Goal: Transaction & Acquisition: Purchase product/service

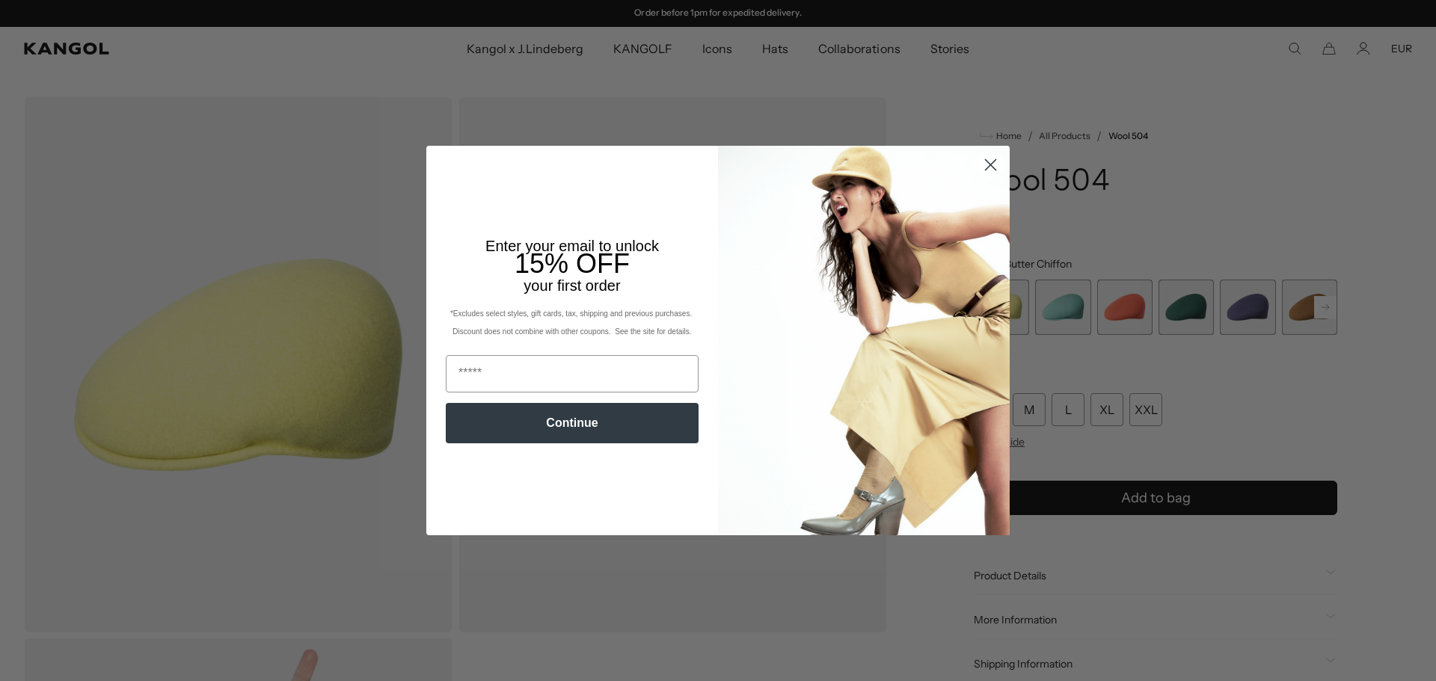
click at [984, 161] on circle "Close dialog" at bounding box center [990, 165] width 25 height 25
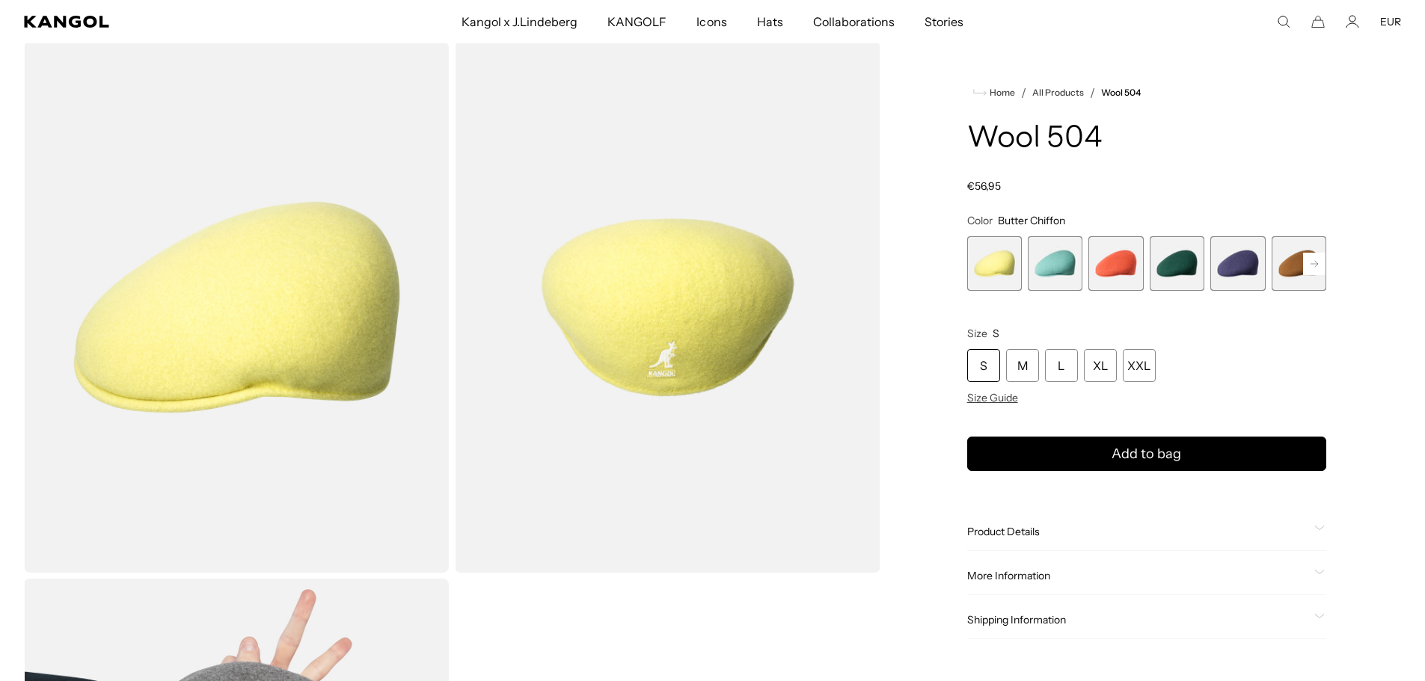
scroll to position [150, 0]
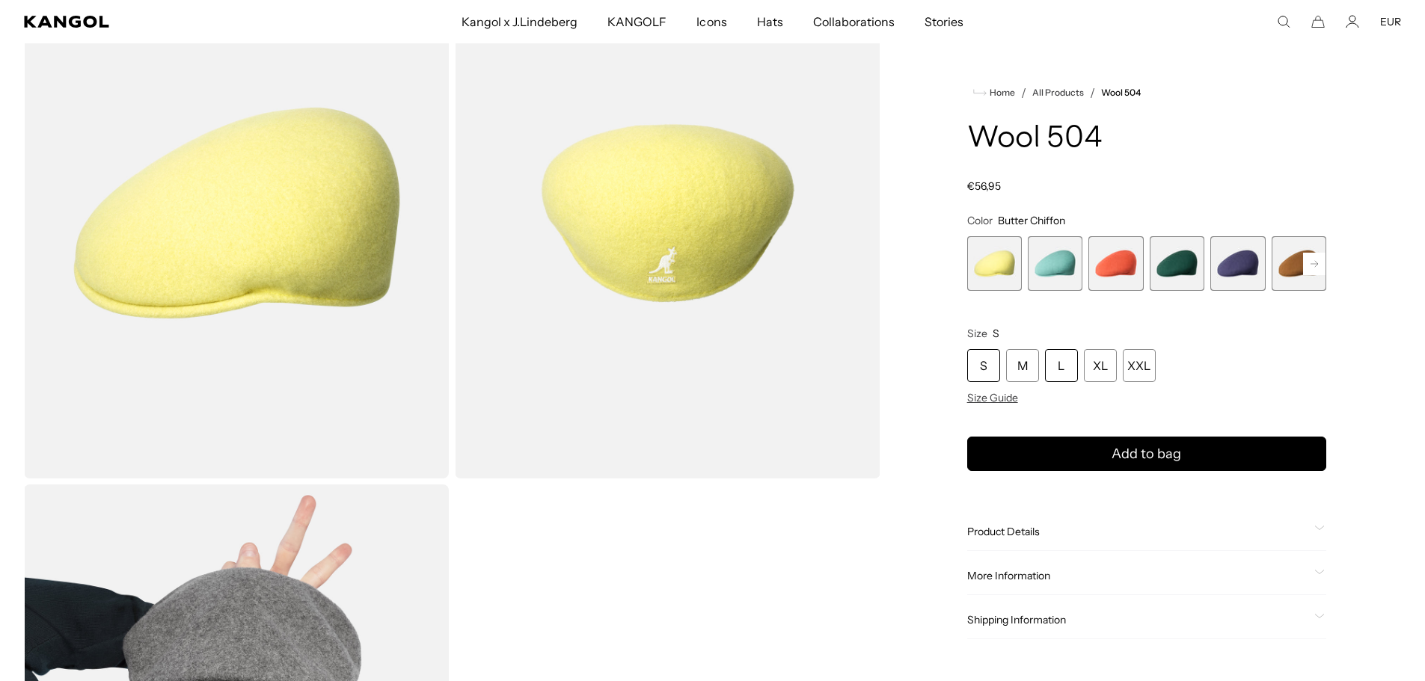
click at [1061, 366] on div "L" at bounding box center [1061, 365] width 33 height 33
click at [1313, 263] on rect at bounding box center [1314, 264] width 22 height 22
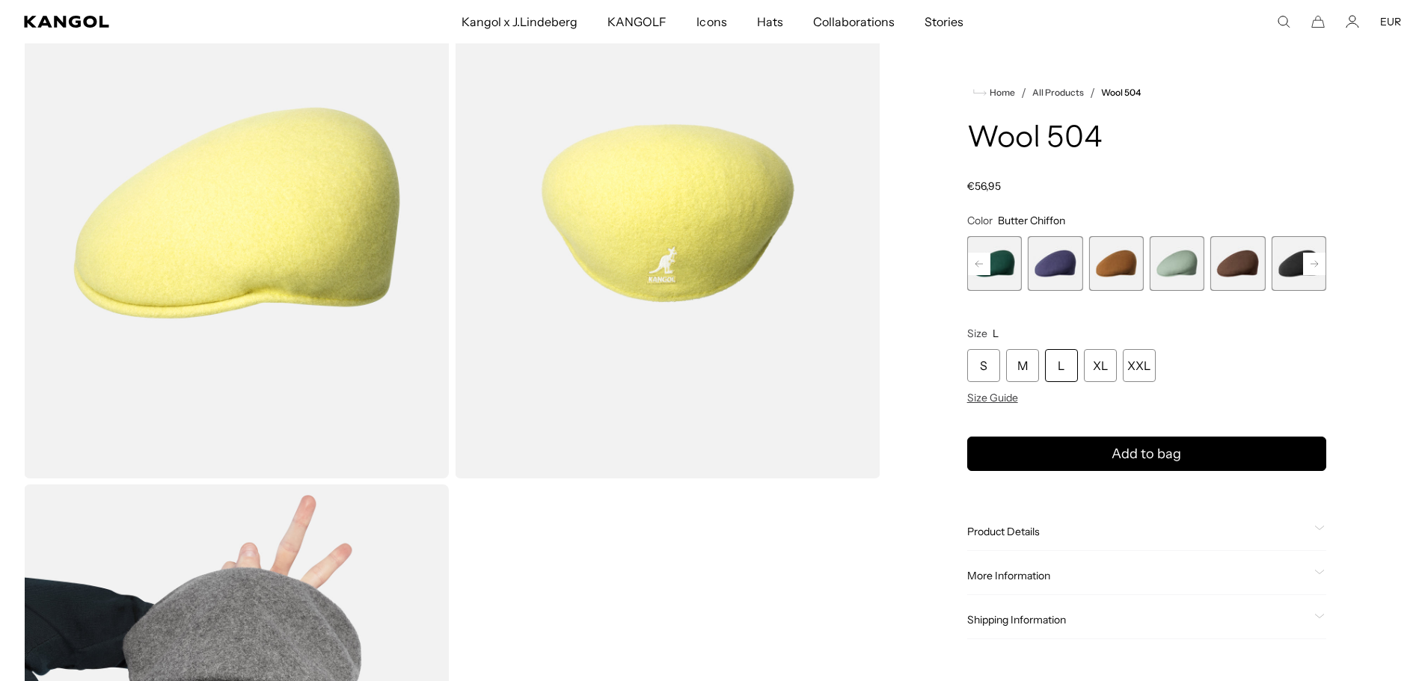
click at [1313, 263] on rect at bounding box center [1314, 264] width 22 height 22
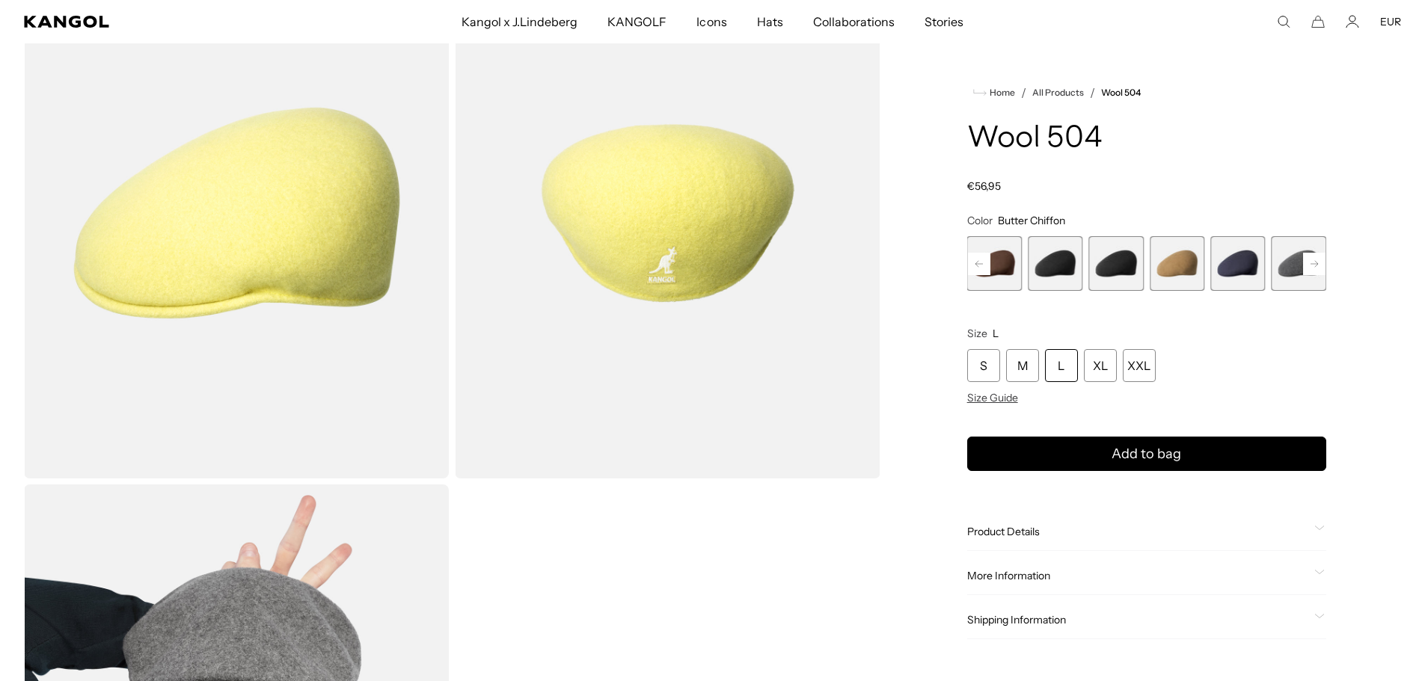
scroll to position [0, 0]
click at [1313, 263] on rect at bounding box center [1314, 264] width 22 height 22
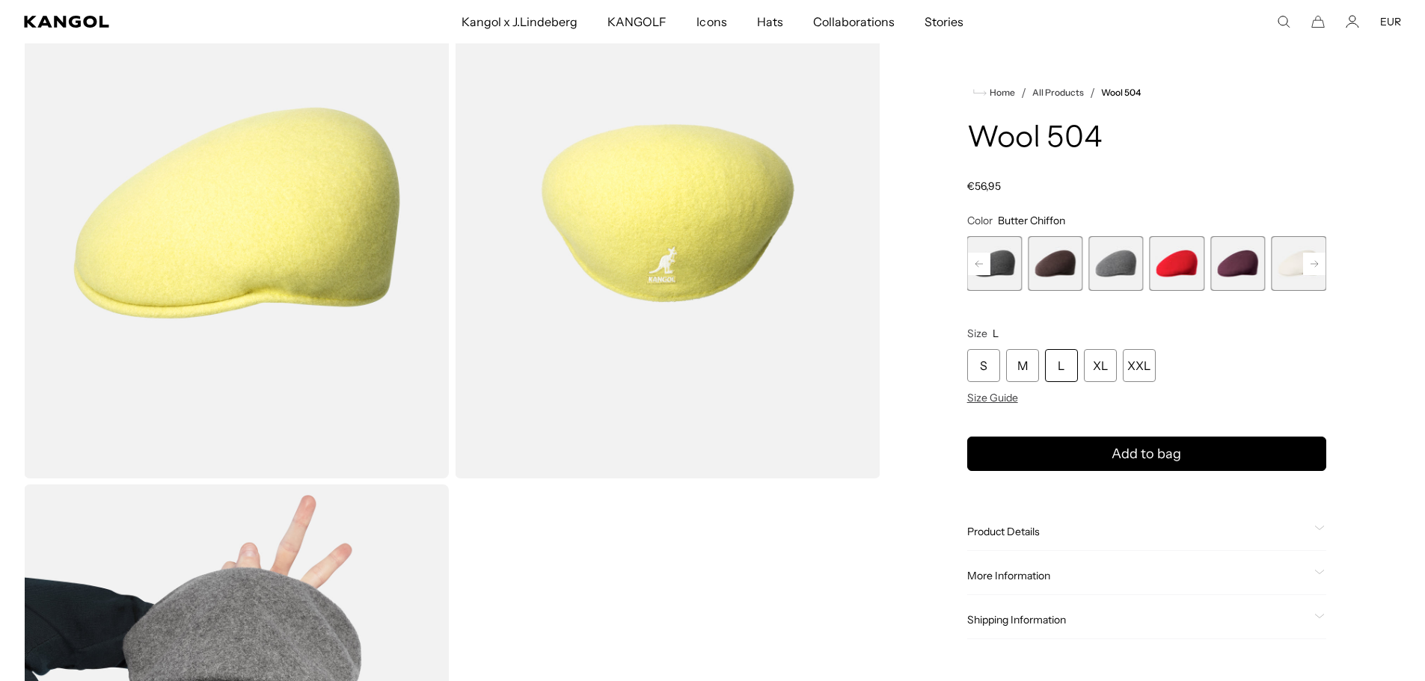
click at [1171, 263] on span "16 of 21" at bounding box center [1177, 263] width 55 height 55
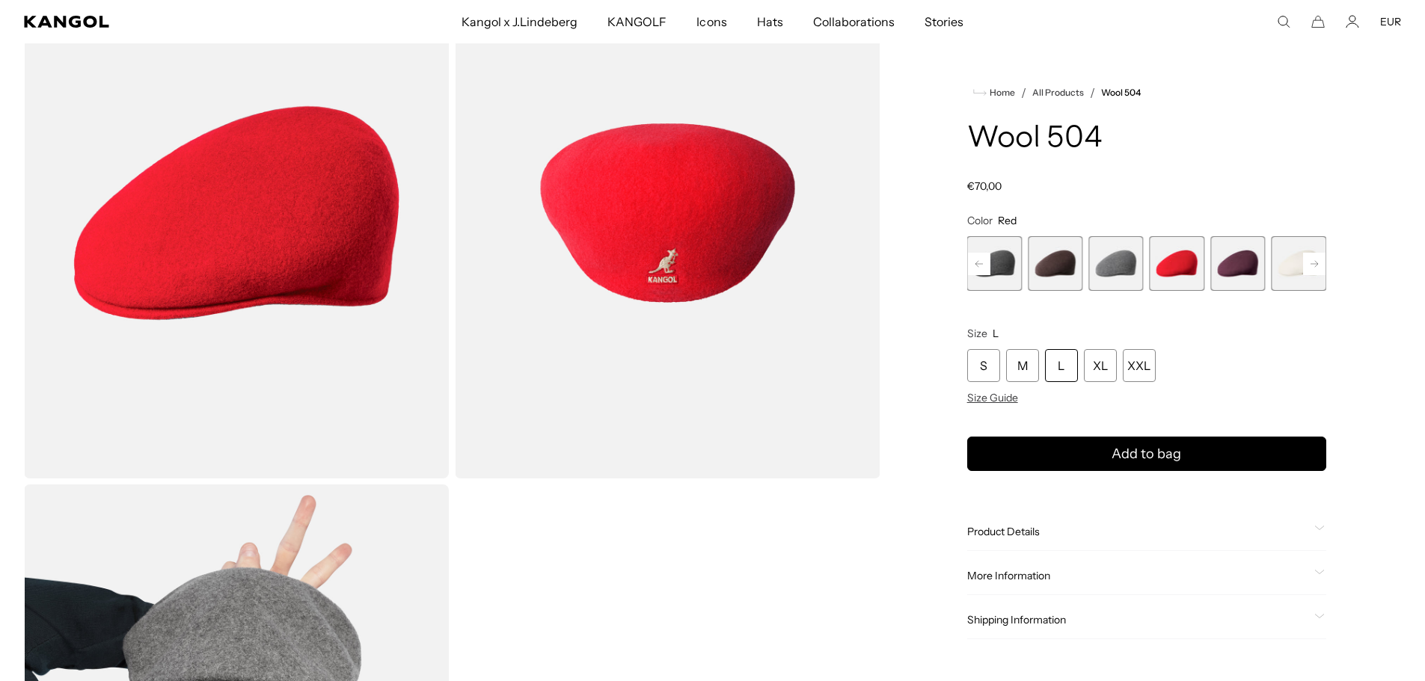
scroll to position [0, 308]
click at [1065, 373] on div "L" at bounding box center [1061, 365] width 33 height 33
click at [1058, 365] on div "L" at bounding box center [1061, 365] width 33 height 33
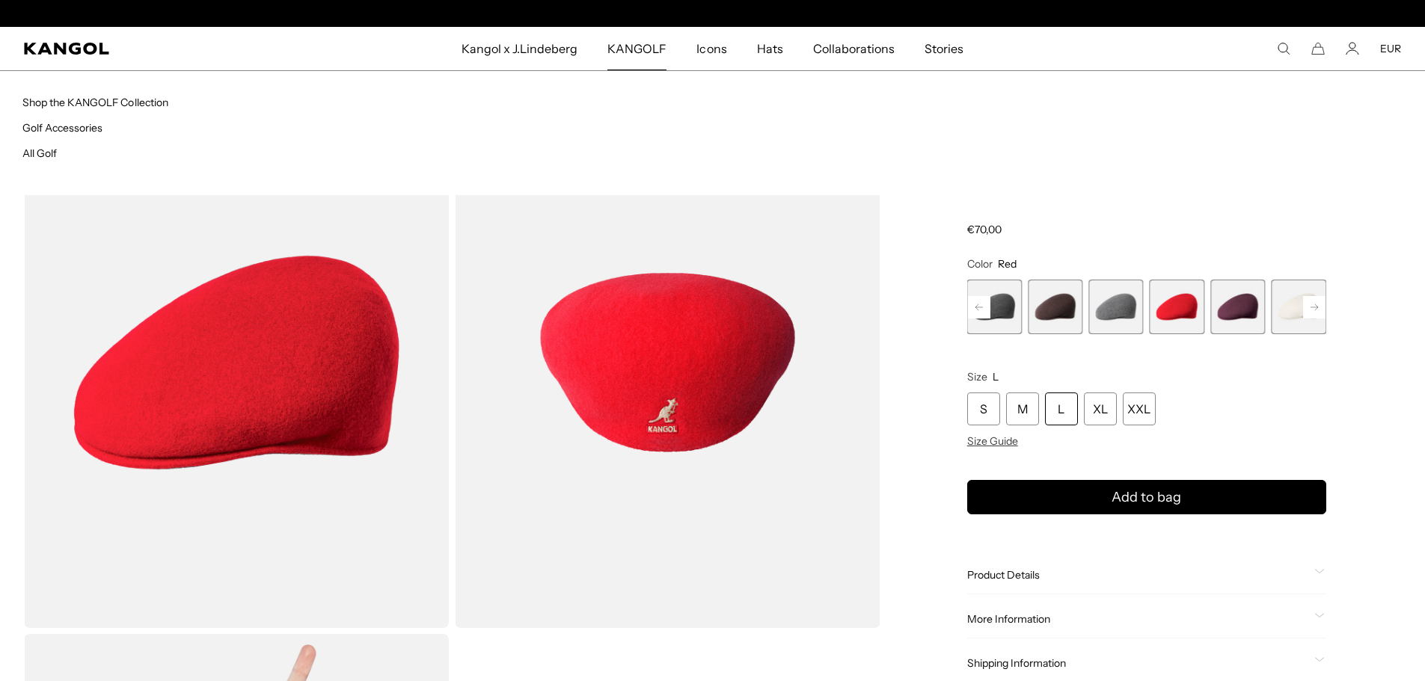
scroll to position [0, 308]
click at [625, 46] on span "KANGOLF" at bounding box center [636, 48] width 59 height 43
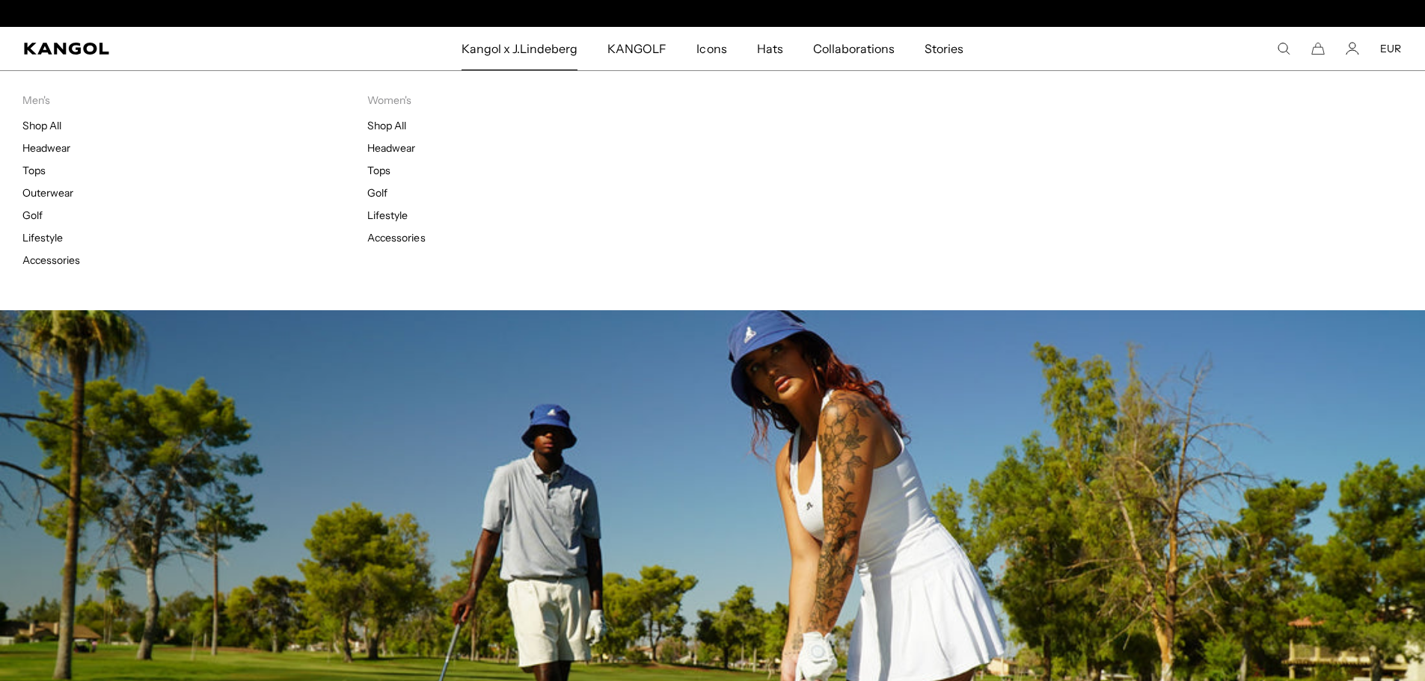
scroll to position [0, 308]
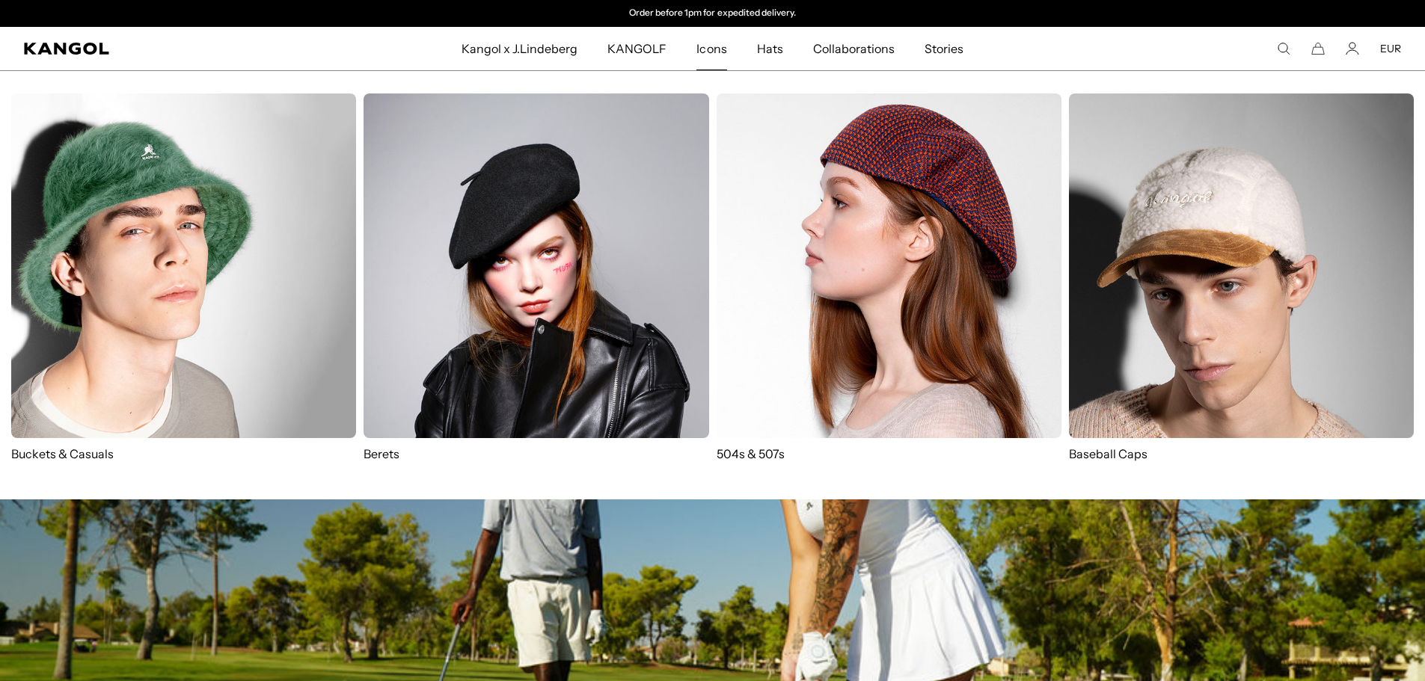
click at [700, 44] on span "Icons" at bounding box center [711, 48] width 30 height 43
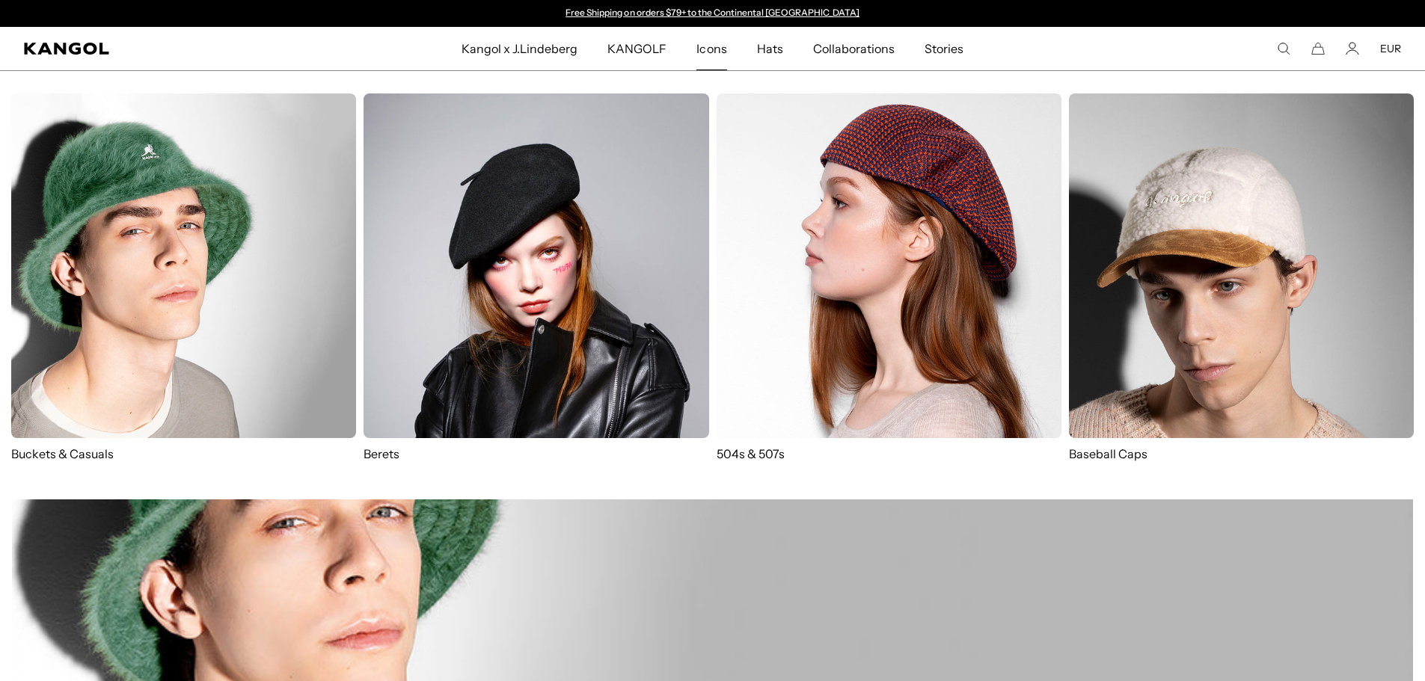
click at [838, 300] on img at bounding box center [889, 266] width 345 height 345
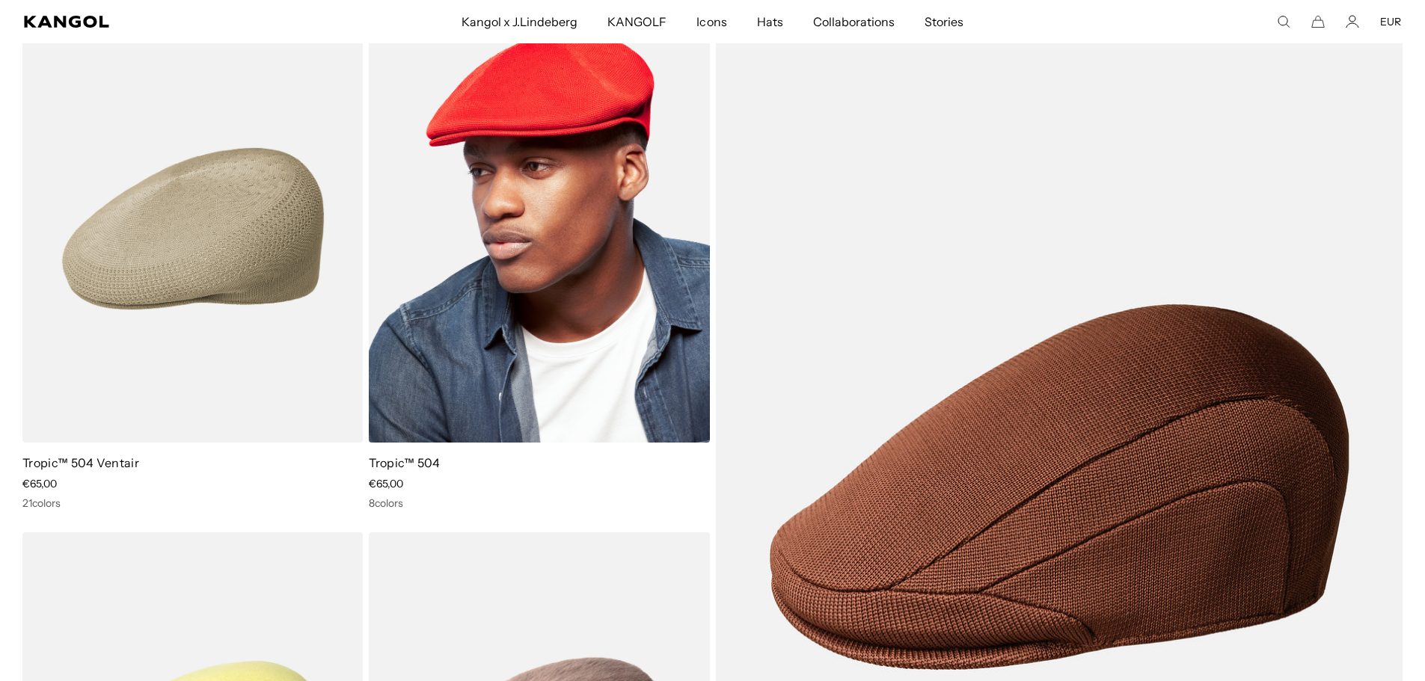
scroll to position [0, 308]
click at [564, 273] on img at bounding box center [539, 229] width 340 height 428
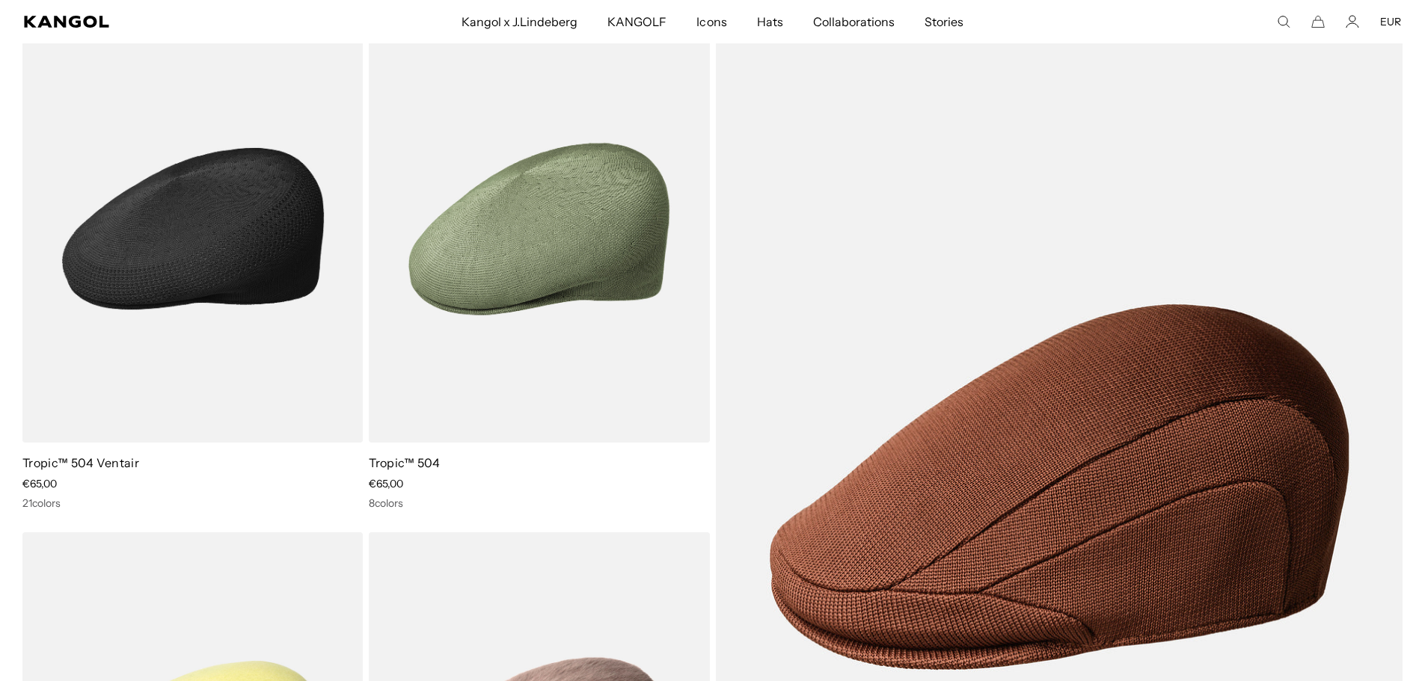
scroll to position [0, 0]
click at [191, 278] on img at bounding box center [192, 229] width 340 height 428
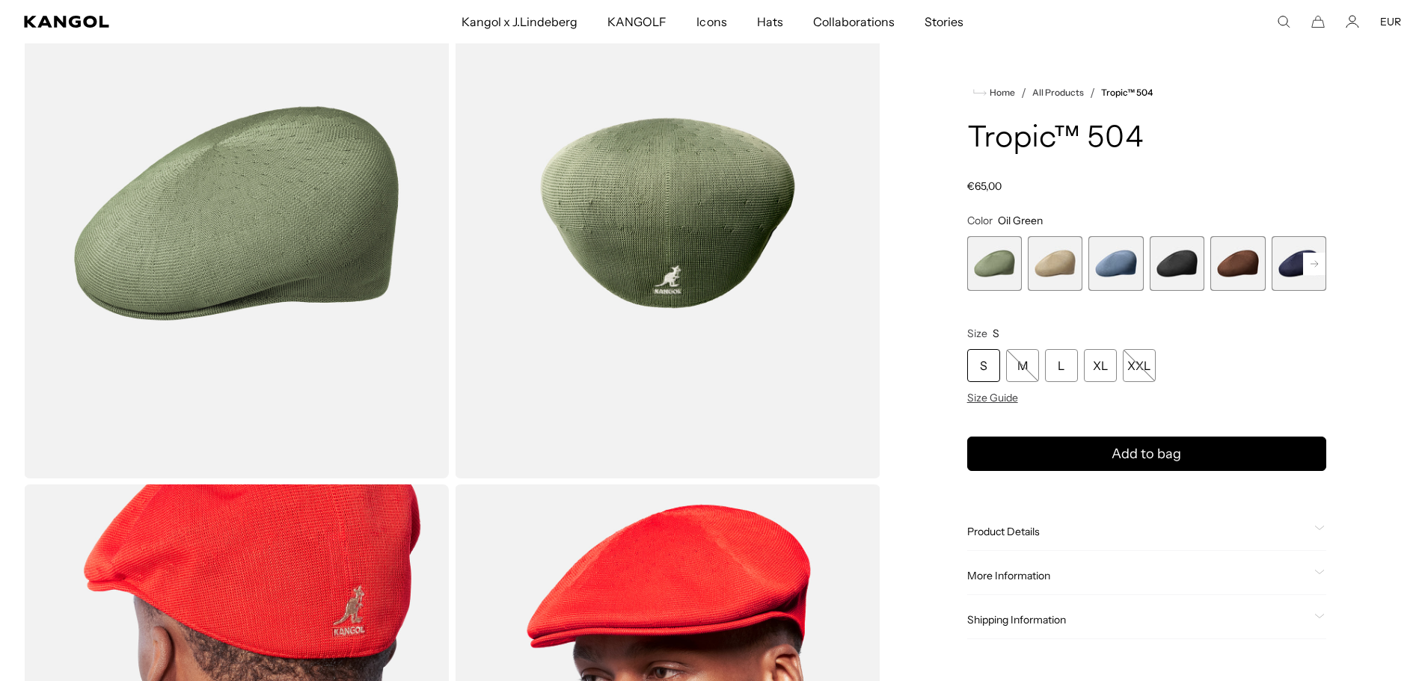
scroll to position [75, 0]
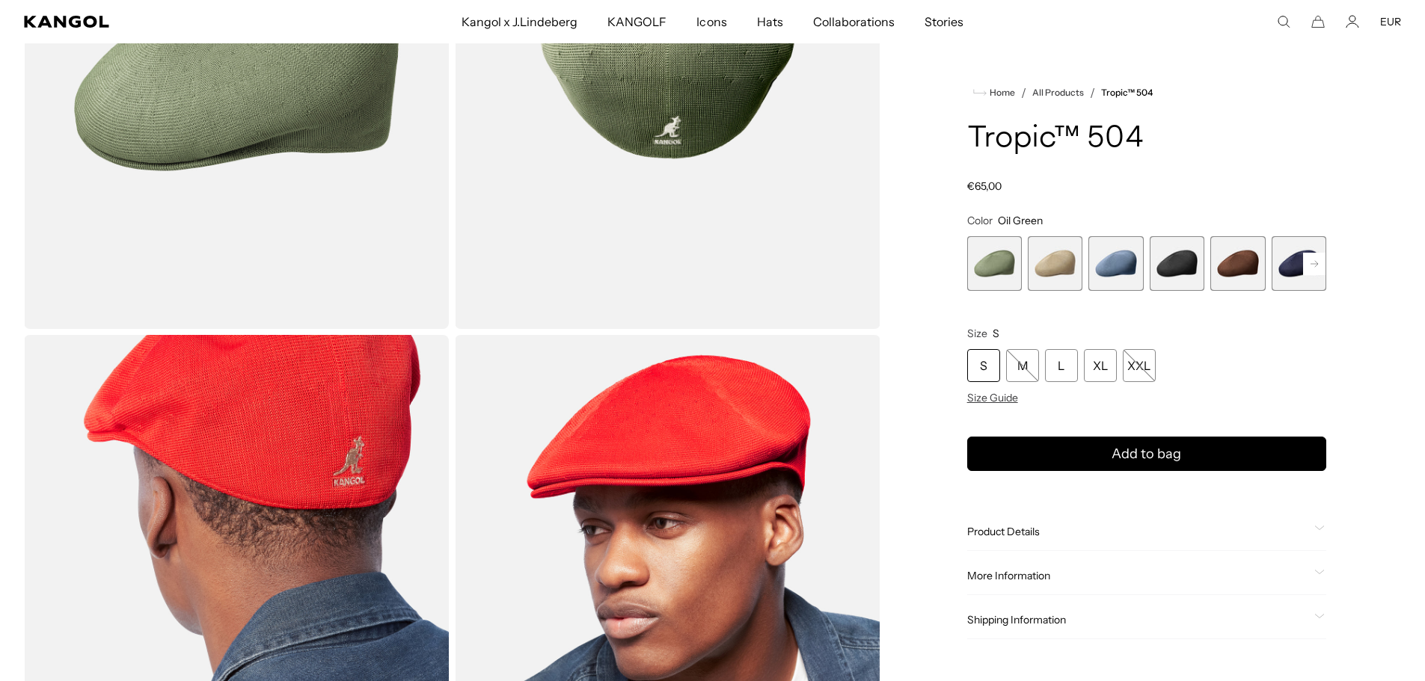
scroll to position [0, 308]
click at [1313, 265] on rect at bounding box center [1314, 264] width 22 height 22
click at [1183, 263] on span "7 of 9" at bounding box center [1177, 263] width 55 height 55
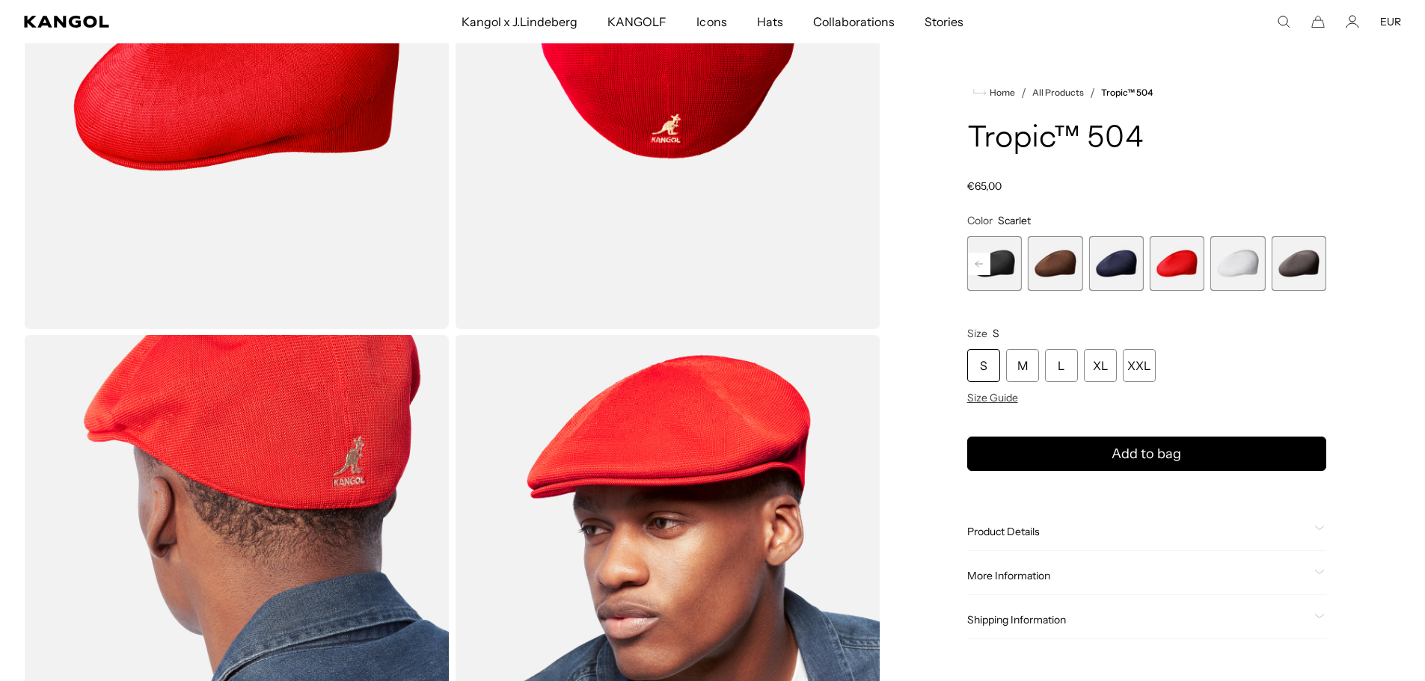
scroll to position [0, 308]
click at [1186, 264] on span "7 of 9" at bounding box center [1177, 263] width 55 height 55
